Goal: Information Seeking & Learning: Find contact information

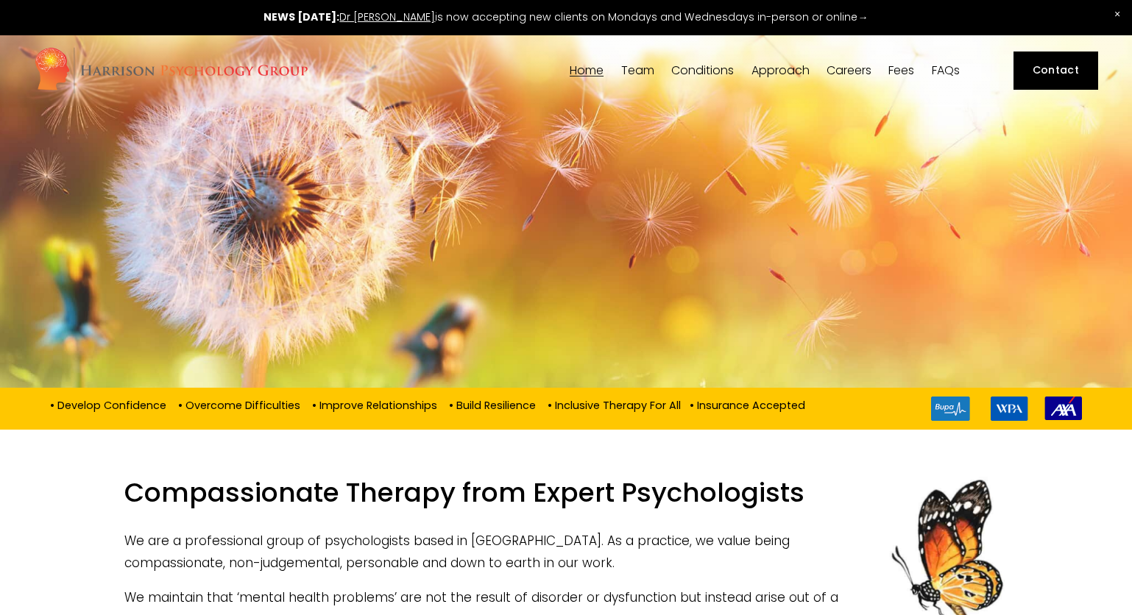
click at [855, 70] on link "Careers" at bounding box center [849, 70] width 45 height 14
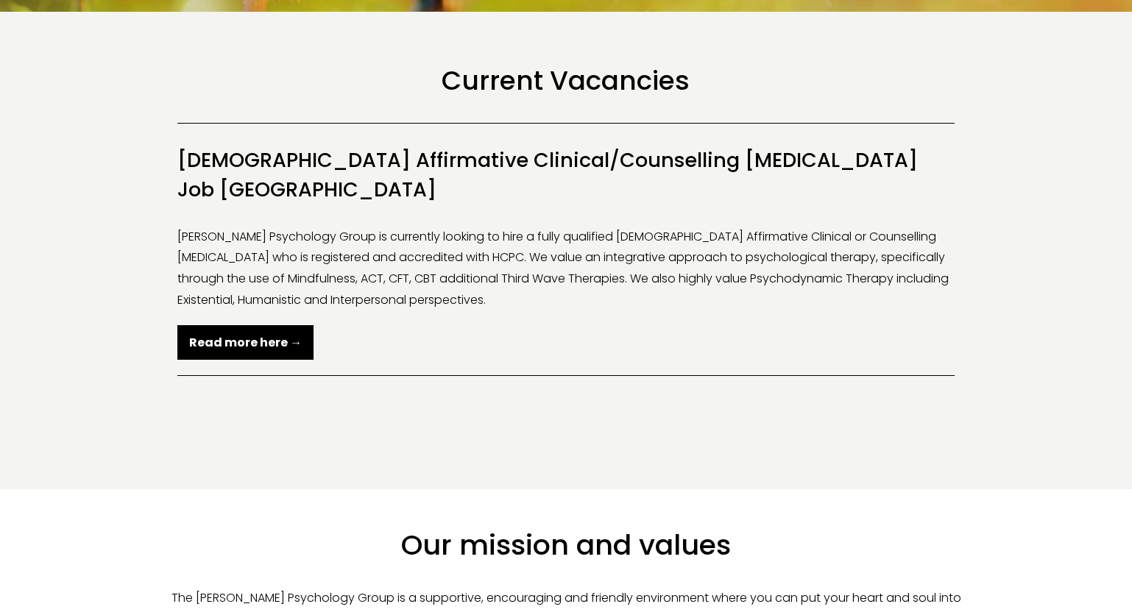
scroll to position [348, 0]
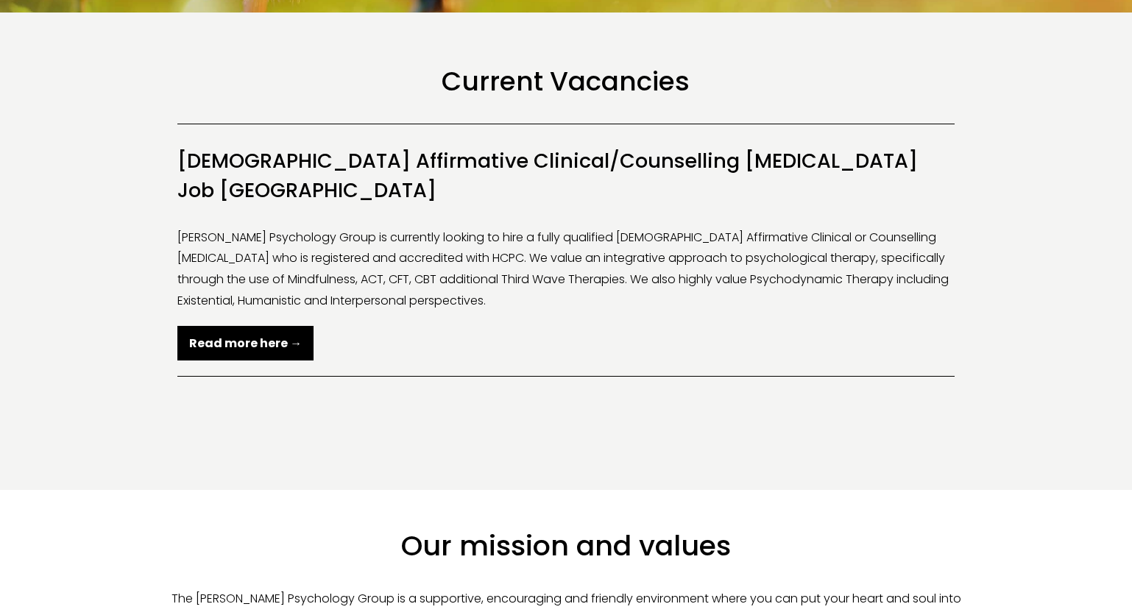
click at [257, 335] on strong "Read more here →" at bounding box center [245, 343] width 113 height 17
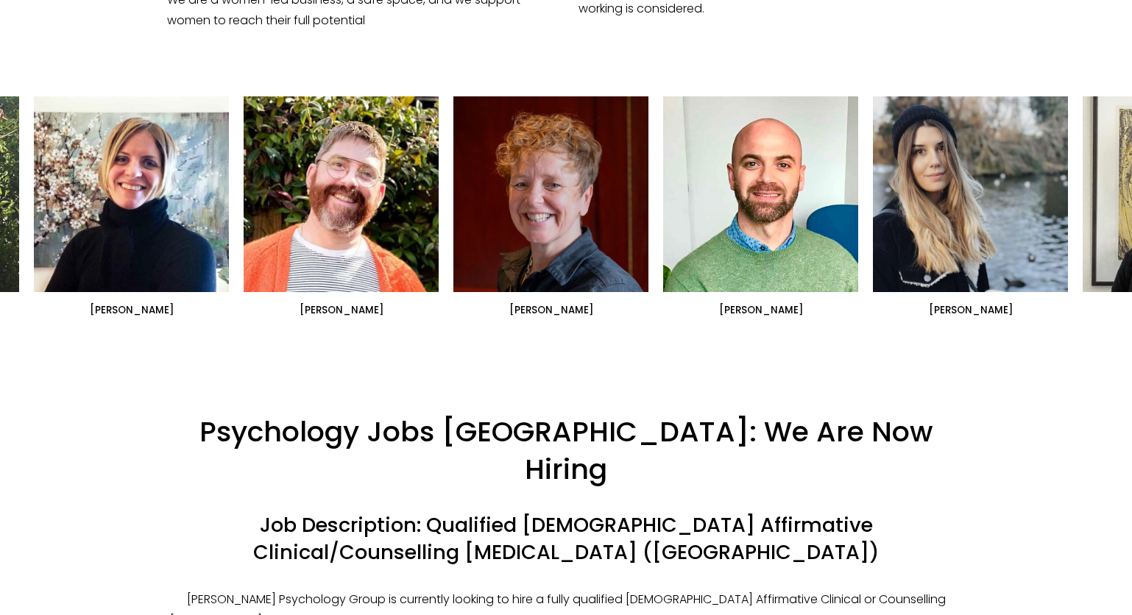
scroll to position [951, 0]
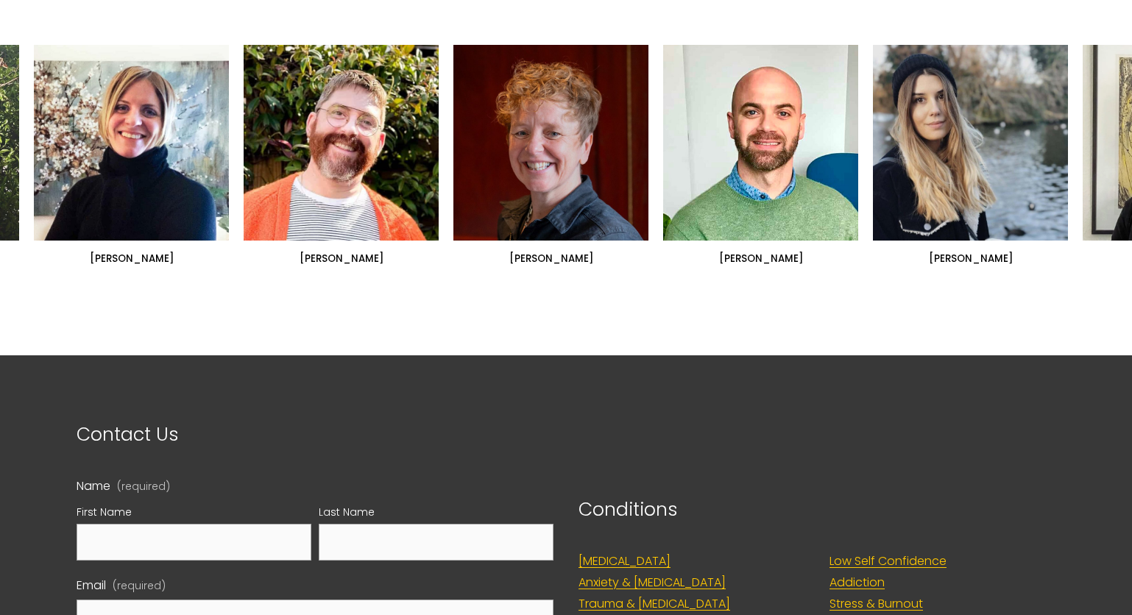
scroll to position [1464, 0]
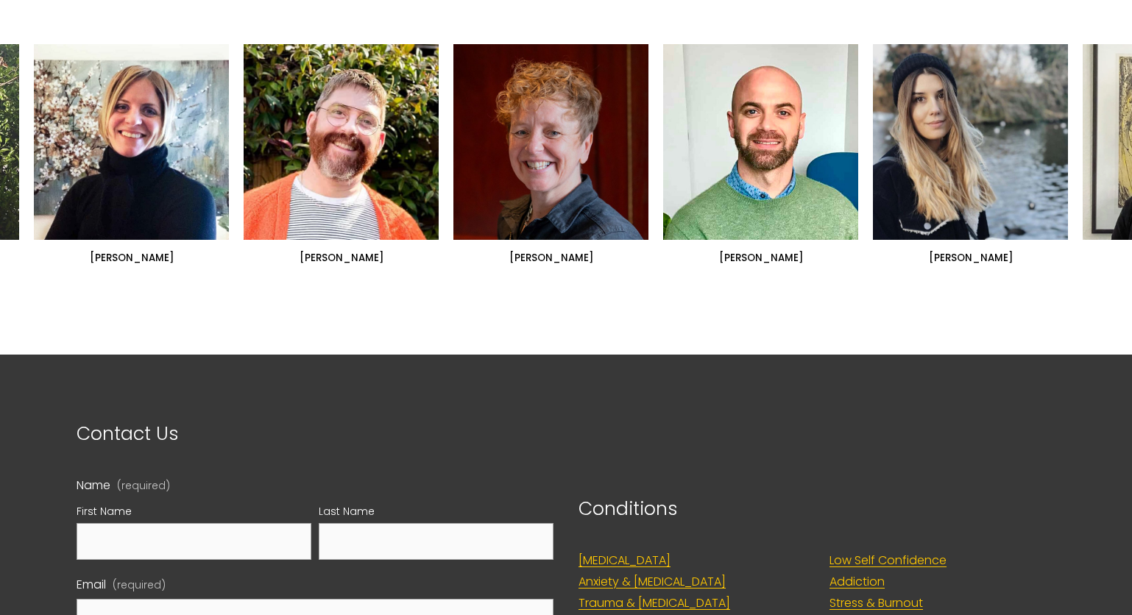
click at [94, 191] on ul "Dr Siri MacIntyre-Harrison Dr Nicolas Burden Dr Lorna Hobbs" at bounding box center [566, 154] width 1065 height 220
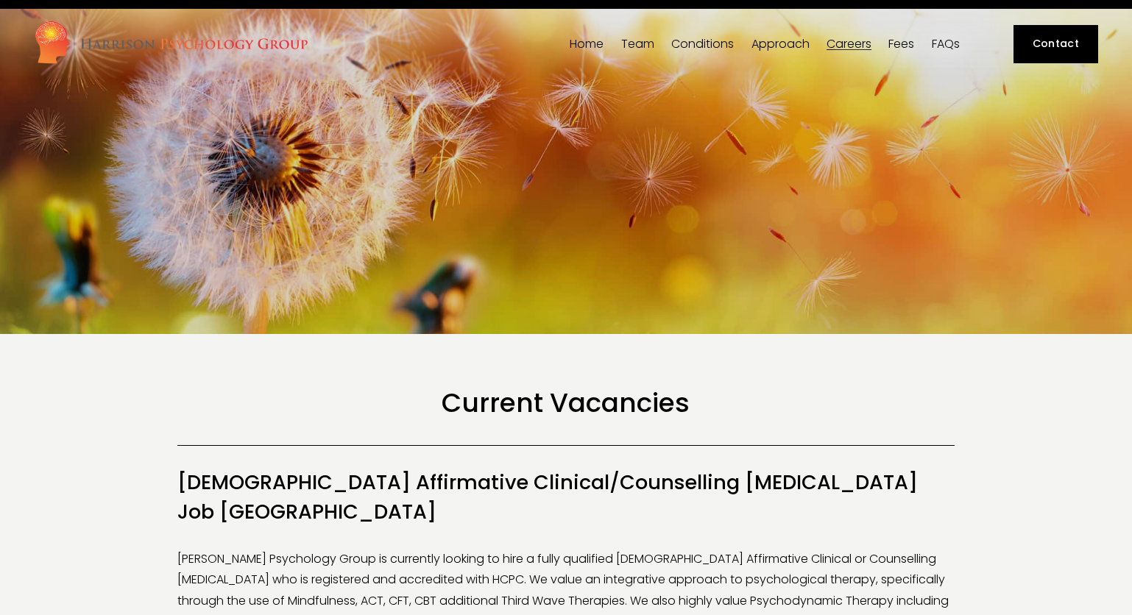
scroll to position [0, 0]
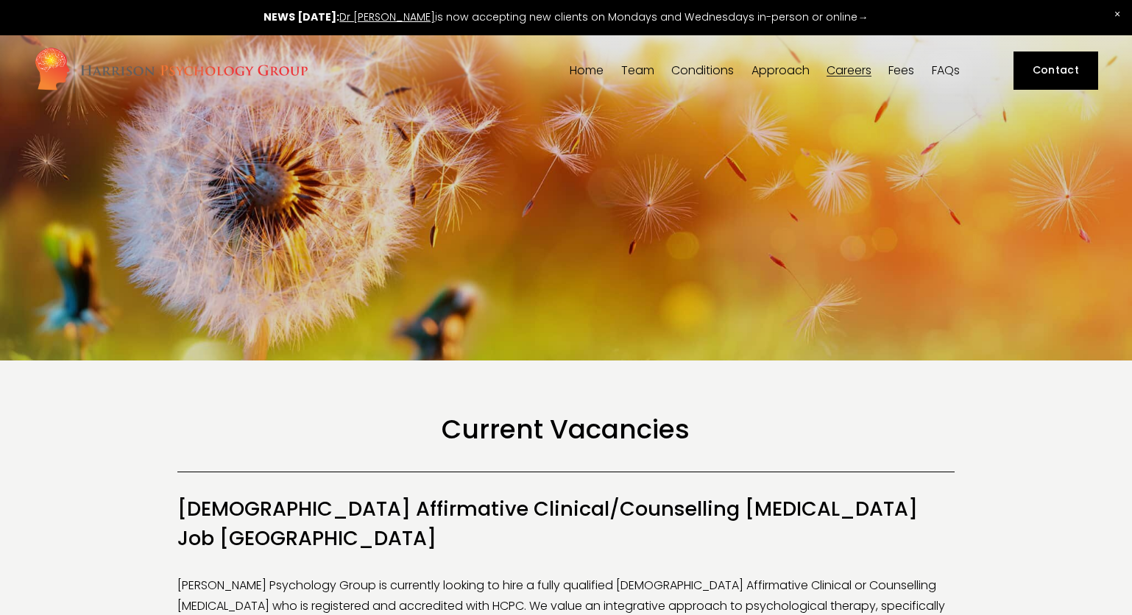
click at [903, 66] on link "Fees" at bounding box center [902, 70] width 26 height 14
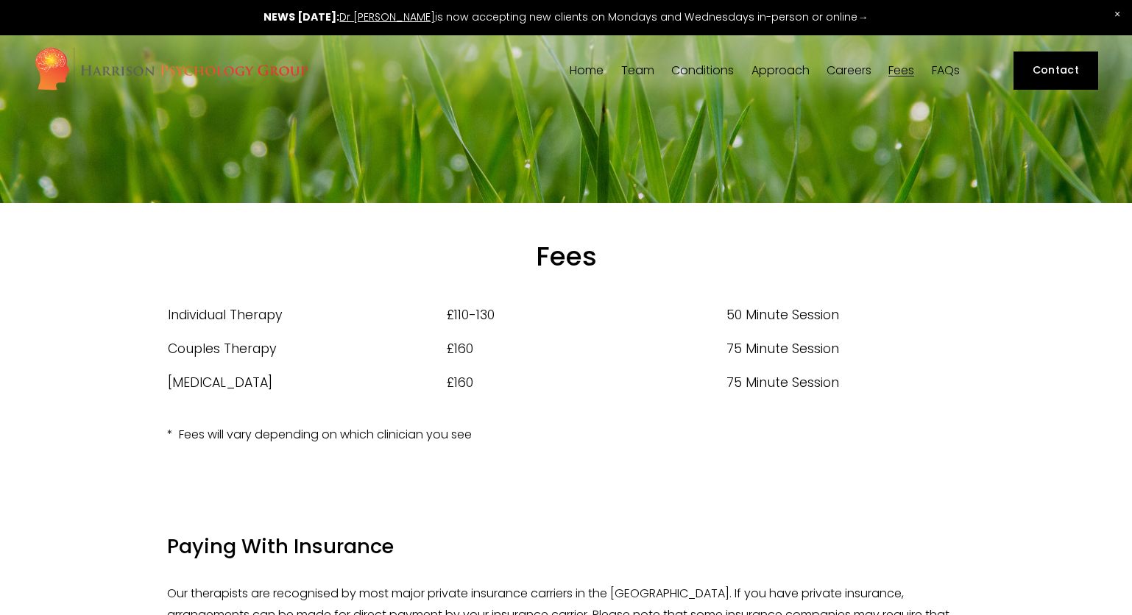
click at [418, 21] on link "Dr [PERSON_NAME]" at bounding box center [387, 17] width 96 height 15
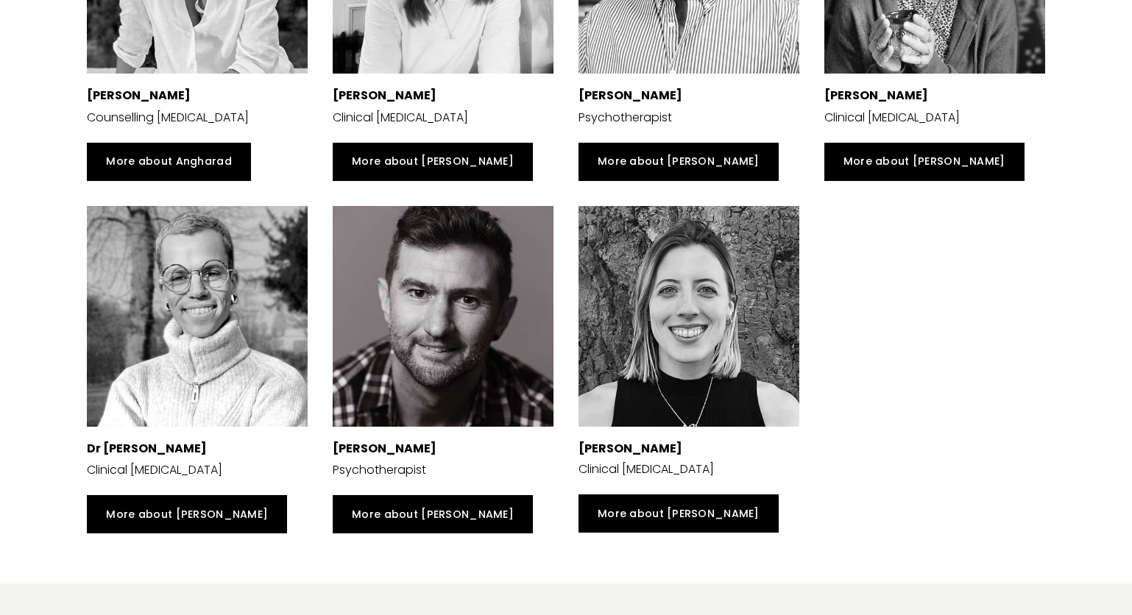
scroll to position [3130, 0]
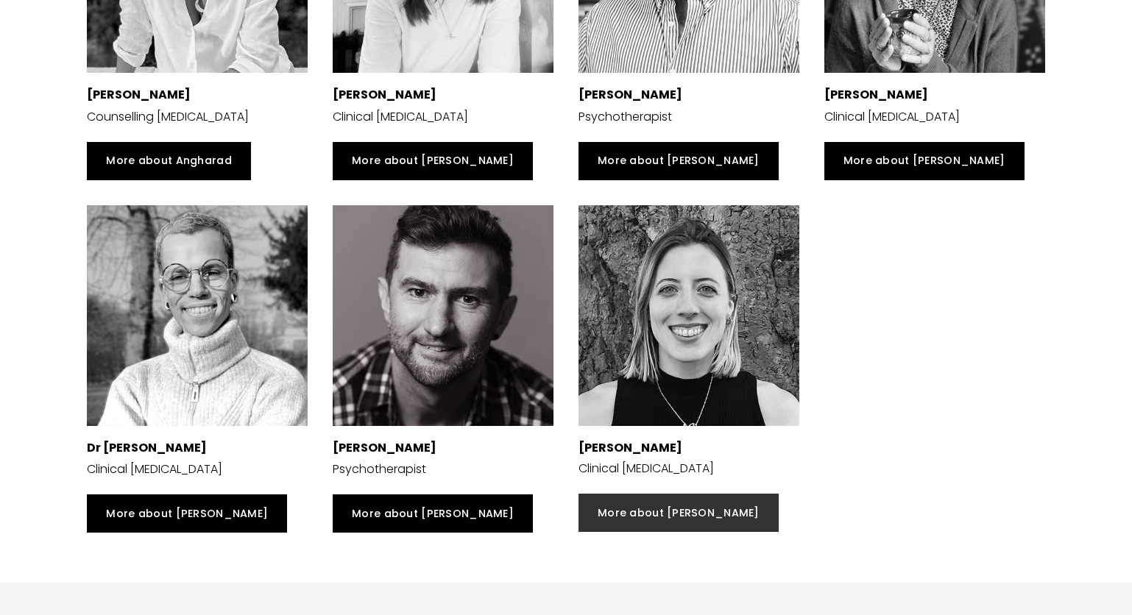
click at [658, 532] on link "More about [PERSON_NAME]" at bounding box center [679, 513] width 200 height 38
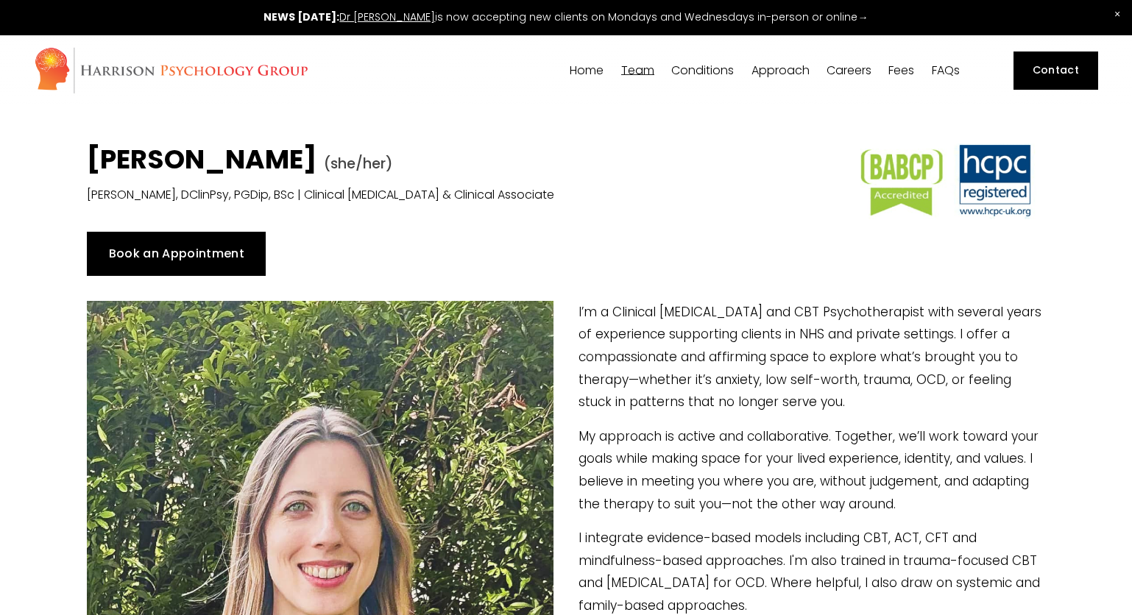
click at [658, 537] on p "I integrate evidence-based models including CBT, ACT, CFT and mindfulness-based…" at bounding box center [566, 572] width 958 height 90
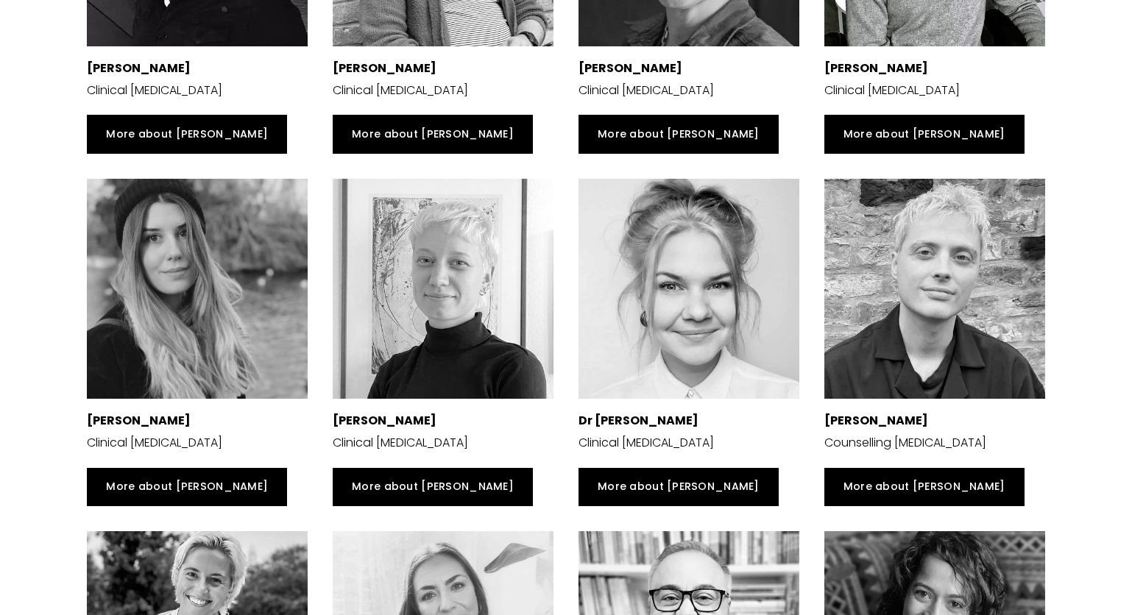
scroll to position [2402, 0]
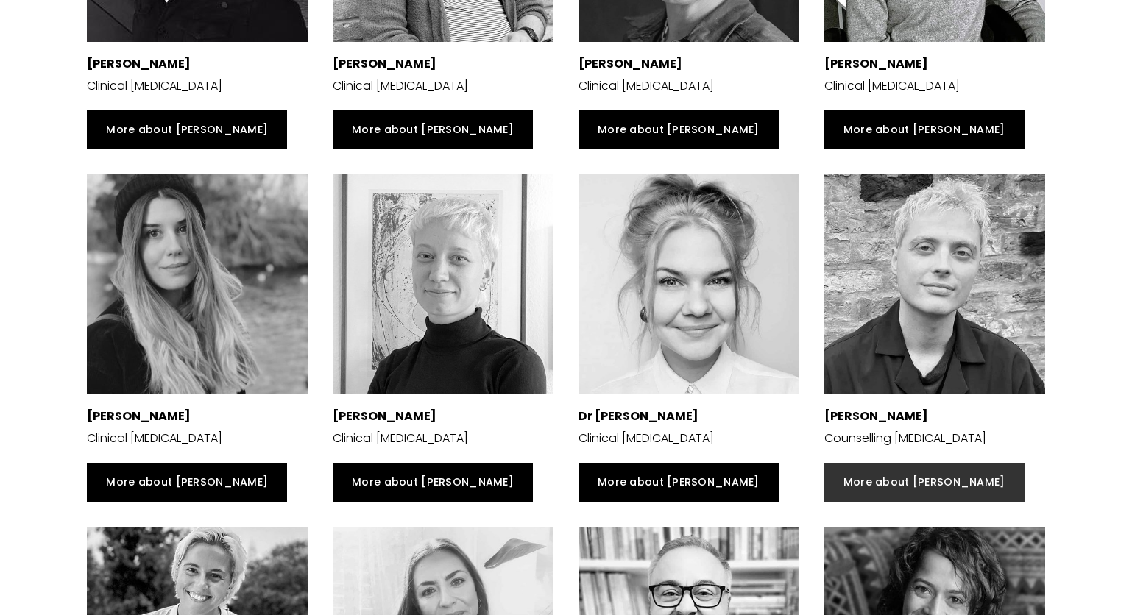
click at [901, 490] on link "More about Luke" at bounding box center [925, 483] width 200 height 38
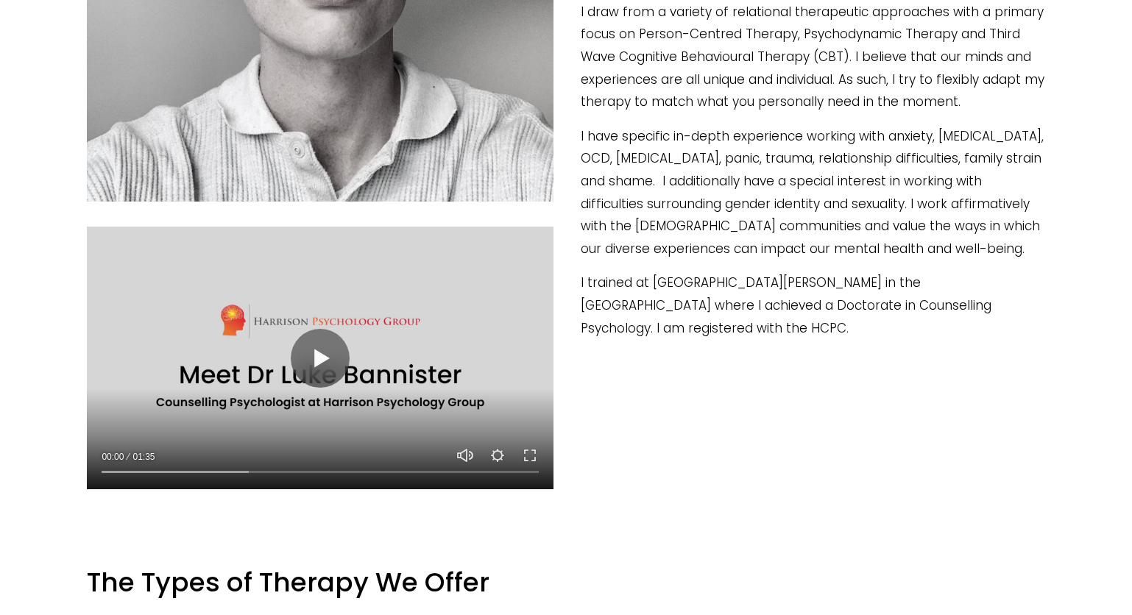
scroll to position [689, 0]
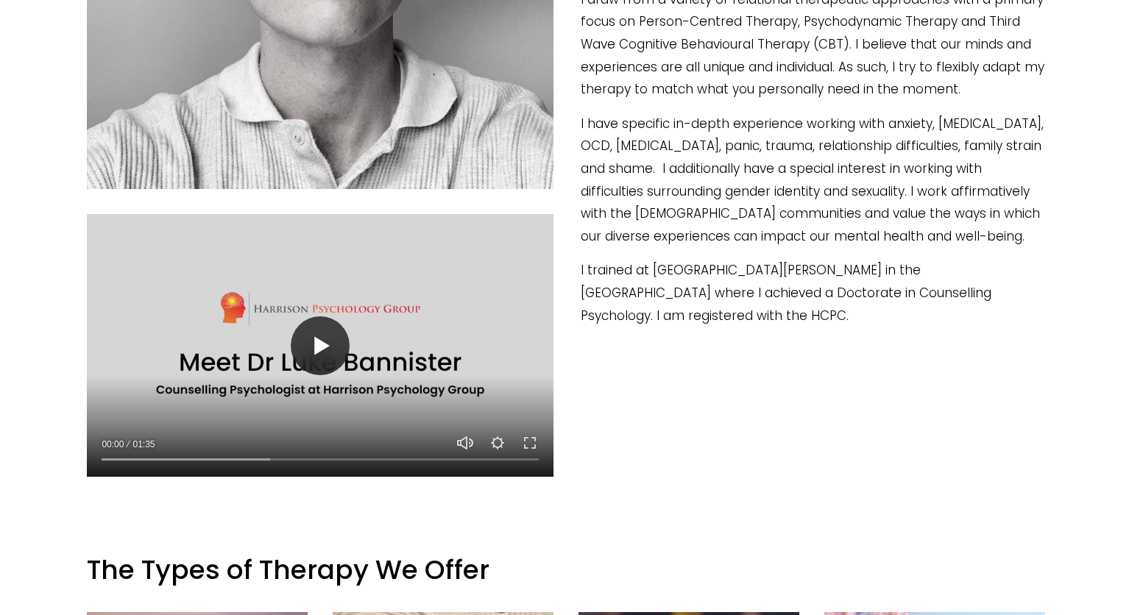
click at [333, 348] on button "Play" at bounding box center [320, 346] width 59 height 59
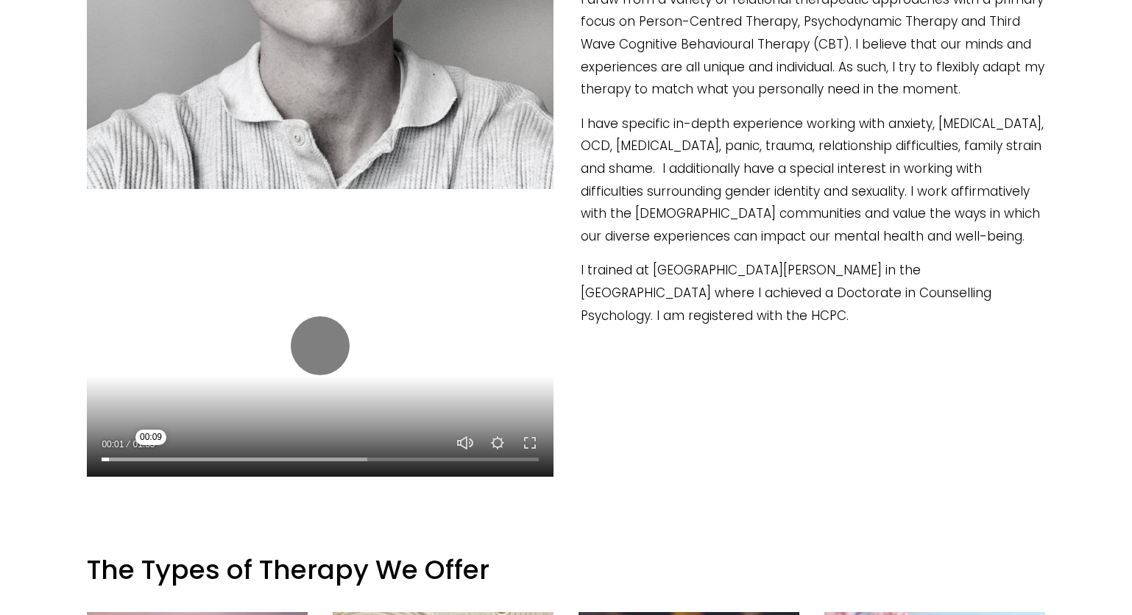
click at [151, 456] on input "Seek" at bounding box center [320, 459] width 437 height 10
click at [237, 459] on input "Seek" at bounding box center [320, 459] width 437 height 10
click at [320, 454] on input "Seek" at bounding box center [320, 459] width 437 height 10
click at [327, 354] on button "Play" at bounding box center [320, 346] width 59 height 59
type input "53.6"
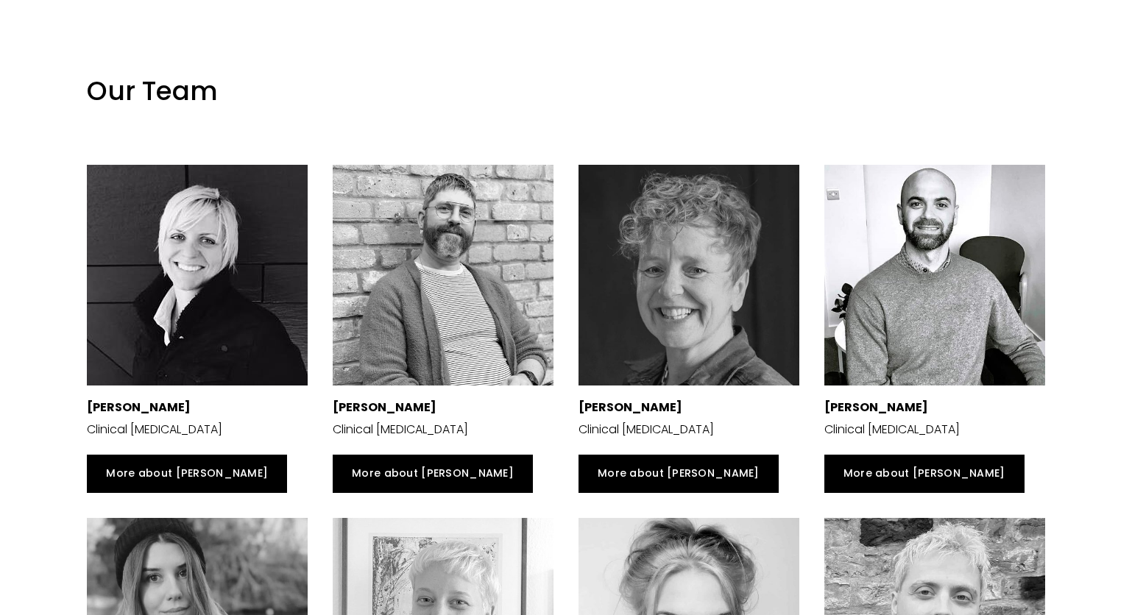
scroll to position [2354, 0]
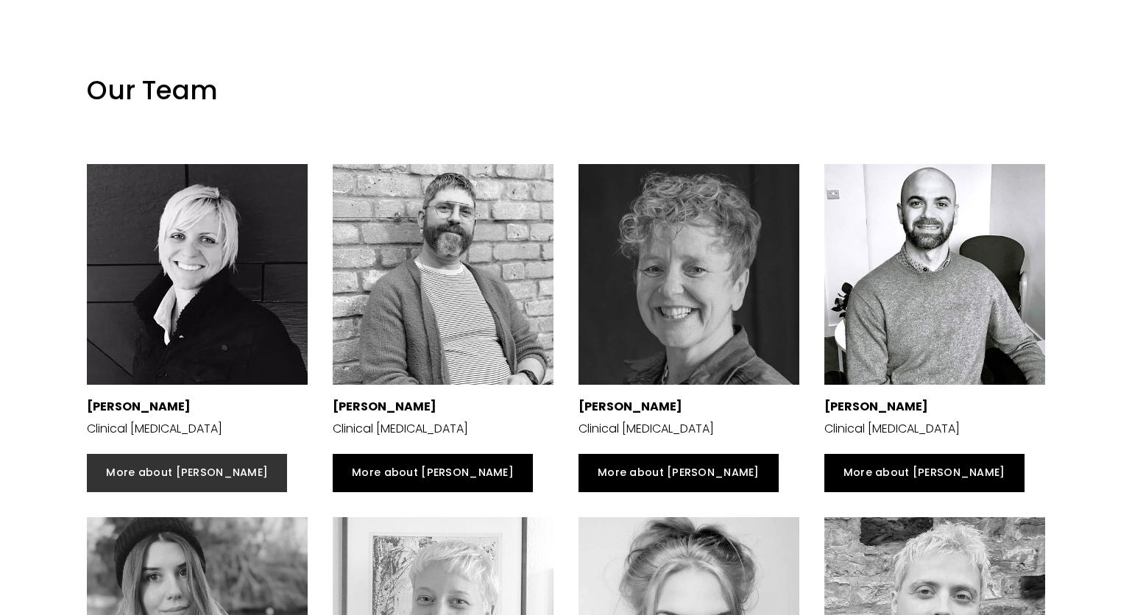
click at [179, 477] on link "More about Siri" at bounding box center [187, 473] width 200 height 38
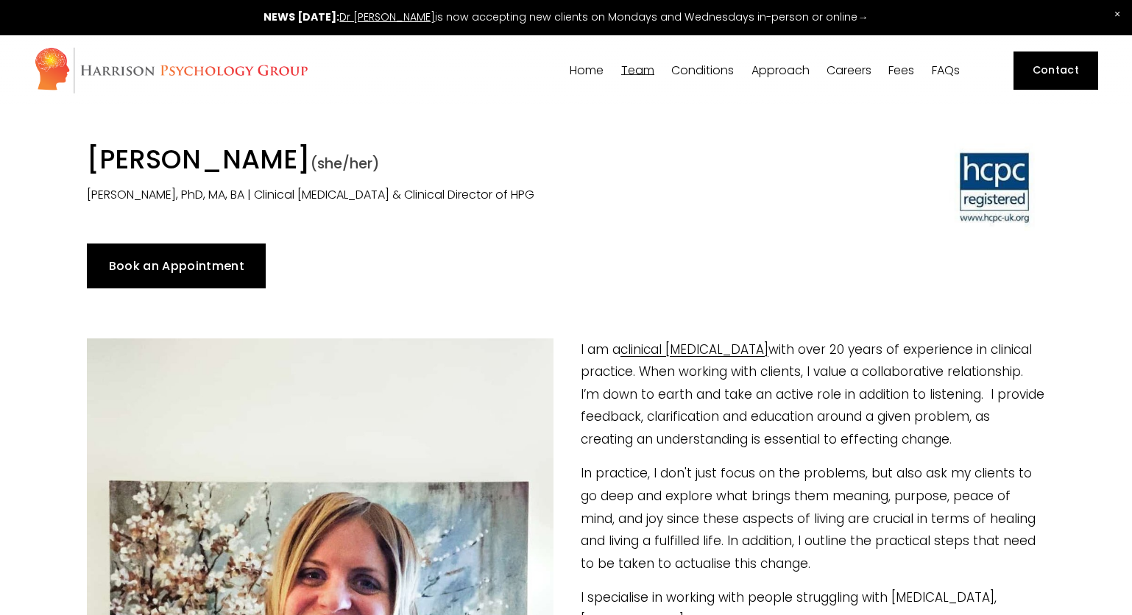
click at [136, 259] on link "Book an Appointment" at bounding box center [176, 266] width 179 height 44
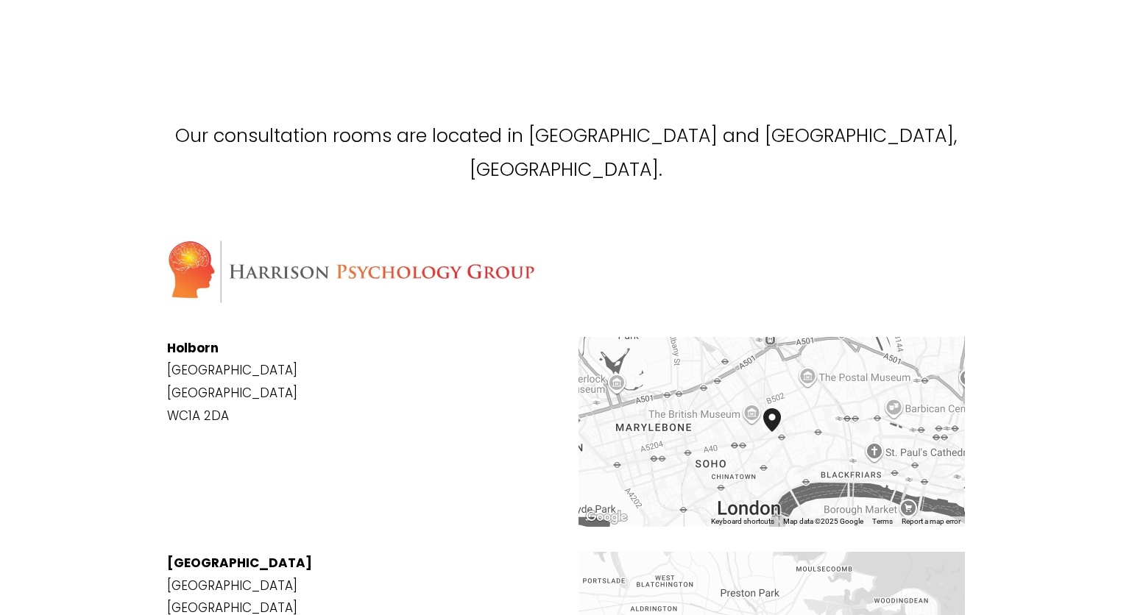
scroll to position [1492, 0]
click at [244, 367] on p "[STREET_ADDRESS]" at bounding box center [360, 384] width 387 height 90
click at [774, 410] on img "Harrison Psychology Group 23 Southampton Place London, England, WC1A 2DA, Unite…" at bounding box center [772, 422] width 18 height 24
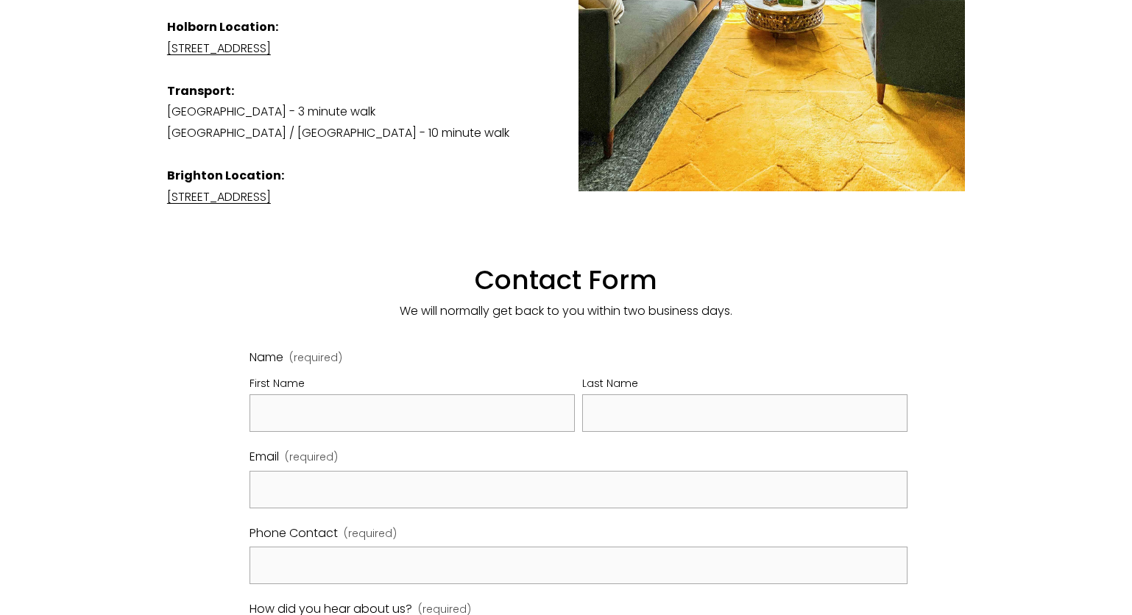
scroll to position [589, 0]
